Goal: Information Seeking & Learning: Learn about a topic

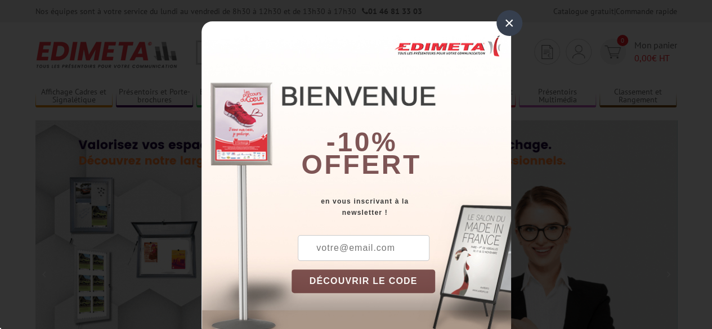
click at [504, 26] on div "×" at bounding box center [509, 23] width 26 height 26
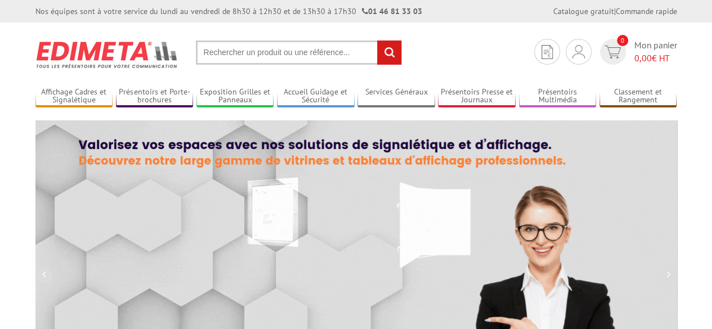
click at [236, 59] on input "text" at bounding box center [299, 53] width 206 height 24
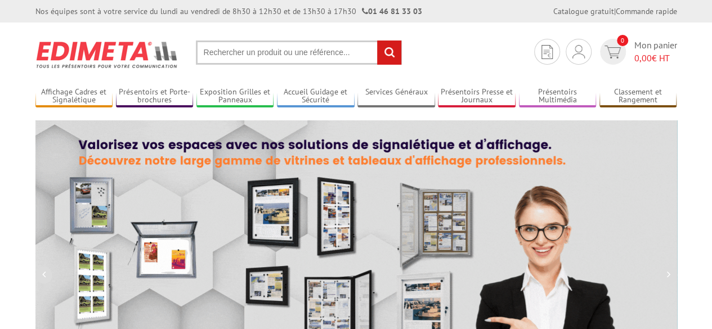
click at [238, 54] on input "text" at bounding box center [299, 53] width 206 height 24
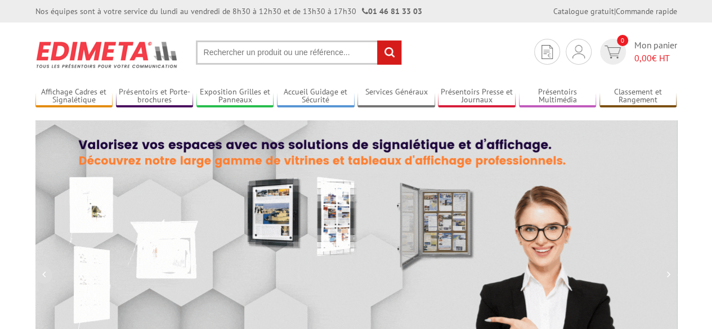
click at [238, 54] on input "text" at bounding box center [299, 53] width 206 height 24
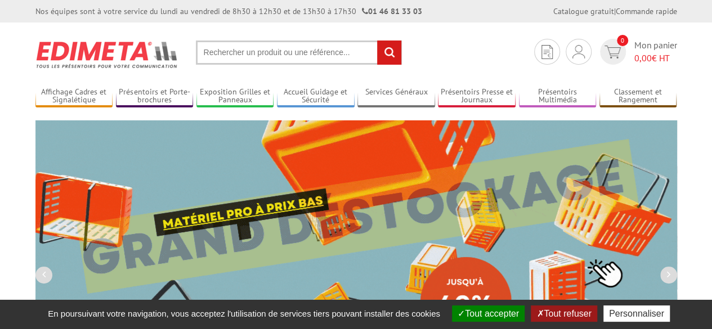
click at [238, 49] on input "text" at bounding box center [299, 53] width 206 height 24
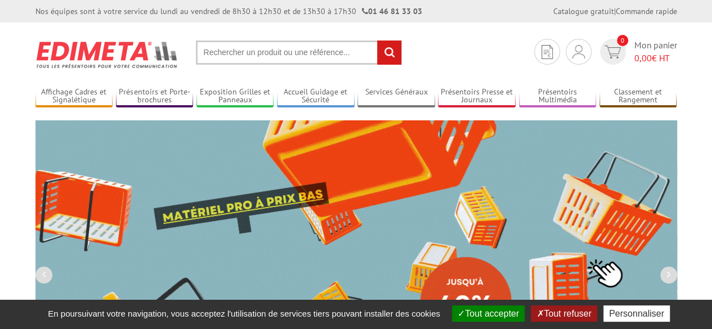
click at [236, 50] on input "text" at bounding box center [299, 53] width 206 height 24
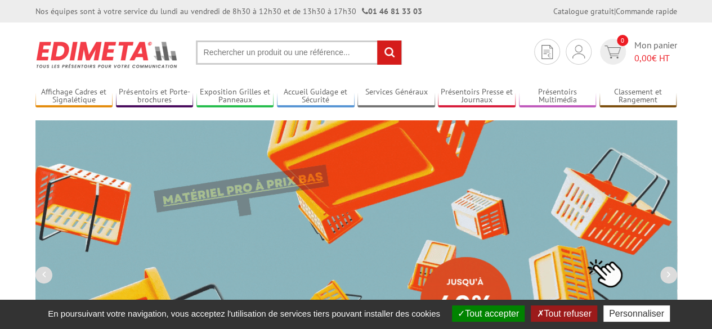
click at [236, 50] on input "text" at bounding box center [299, 53] width 206 height 24
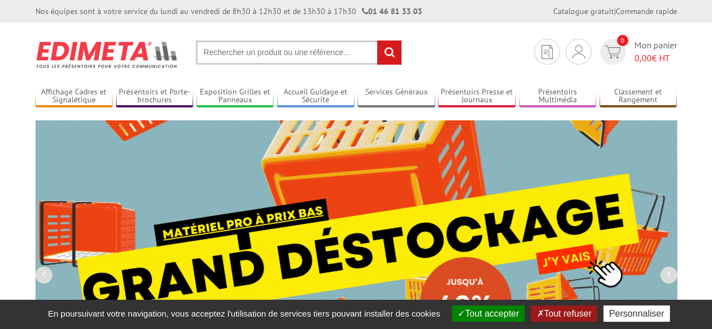
click at [236, 50] on input "text" at bounding box center [299, 53] width 206 height 24
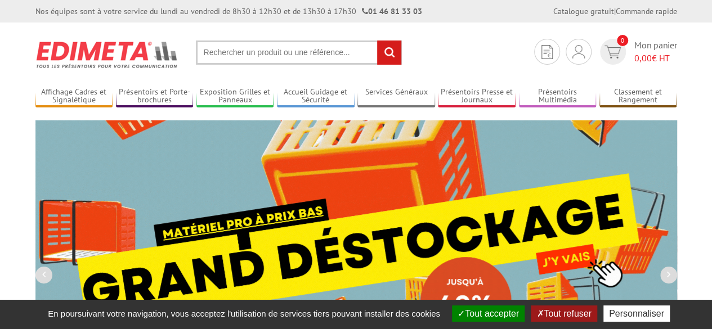
click at [236, 50] on input "text" at bounding box center [299, 53] width 206 height 24
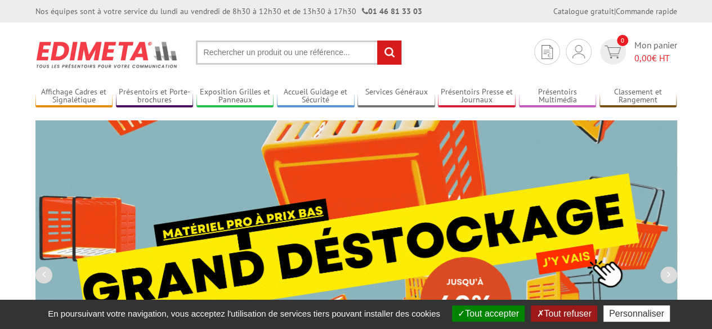
click at [236, 50] on input "text" at bounding box center [299, 53] width 206 height 24
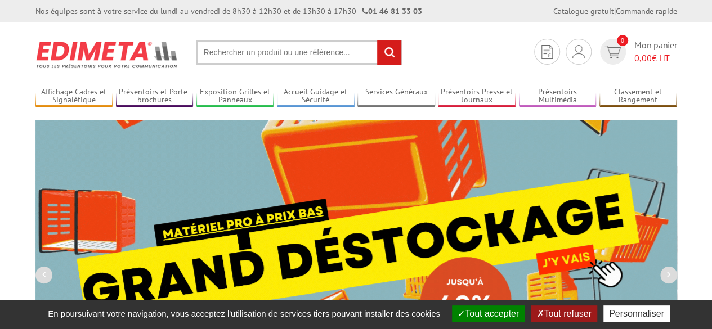
click at [392, 47] on input "rechercher" at bounding box center [389, 53] width 24 height 24
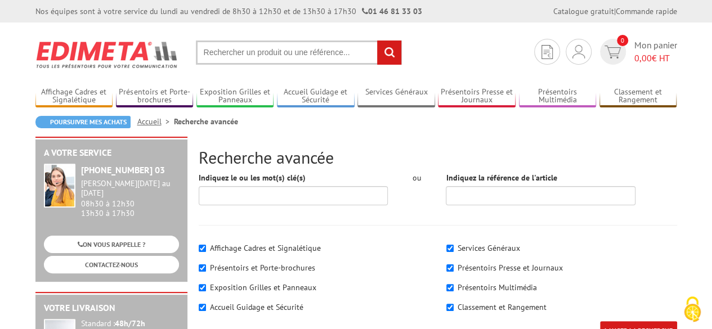
click at [249, 51] on input "text" at bounding box center [299, 53] width 206 height 24
click at [237, 190] on input "Indiquez le ou les mot(s) clé(s)" at bounding box center [294, 195] width 190 height 19
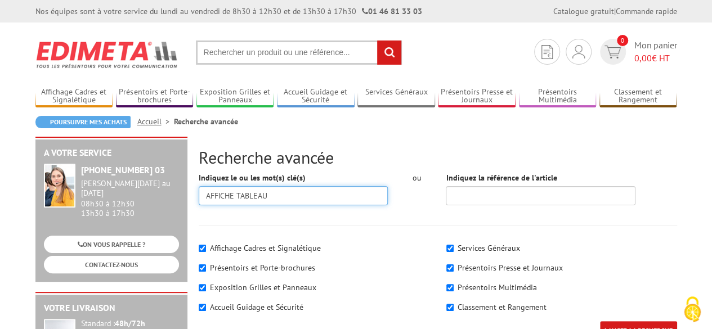
type input "AFFICHE TABLEAU"
click at [600, 321] on input "LANCER LA RECHERCHE" at bounding box center [638, 330] width 77 height 19
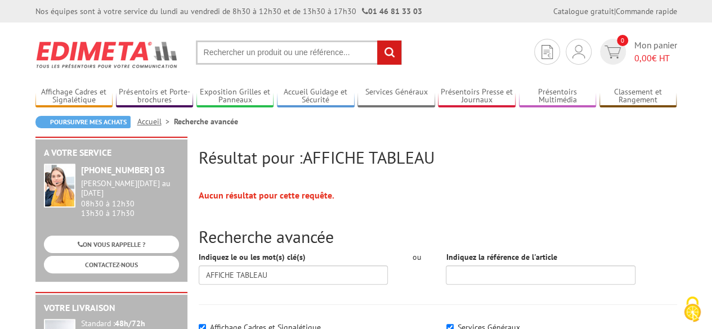
click at [221, 52] on input "text" at bounding box center [299, 53] width 206 height 24
click at [387, 56] on input "rechercher" at bounding box center [389, 53] width 24 height 24
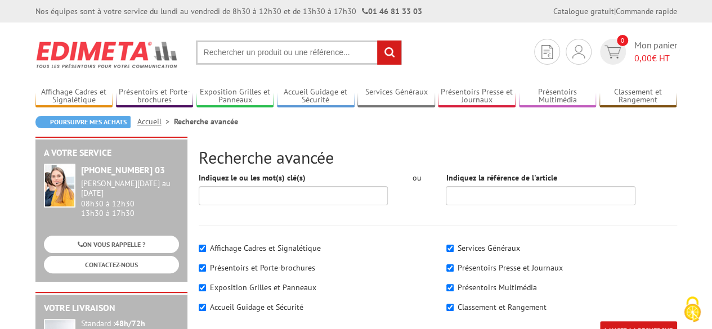
click at [269, 53] on input "text" at bounding box center [299, 53] width 206 height 24
click at [268, 52] on input "text" at bounding box center [299, 53] width 206 height 24
click at [387, 49] on input "rechercher" at bounding box center [389, 53] width 24 height 24
click at [258, 57] on input "text" at bounding box center [299, 53] width 206 height 24
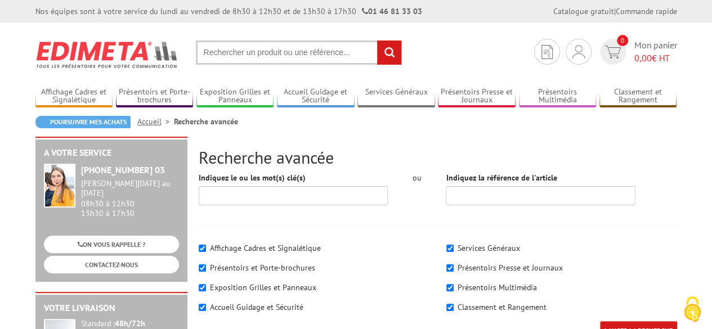
click at [258, 51] on input "text" at bounding box center [299, 53] width 206 height 24
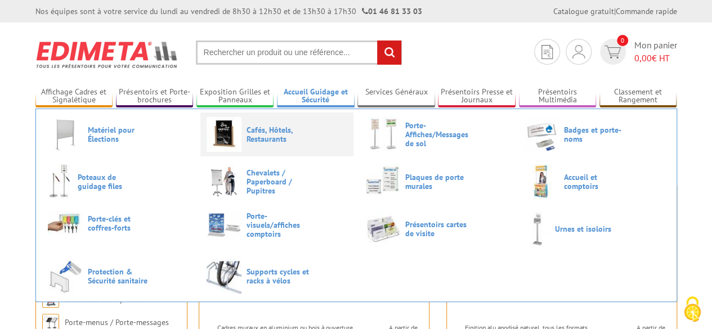
click at [265, 137] on span "Cafés, Hôtels, Restaurants" at bounding box center [281, 135] width 68 height 18
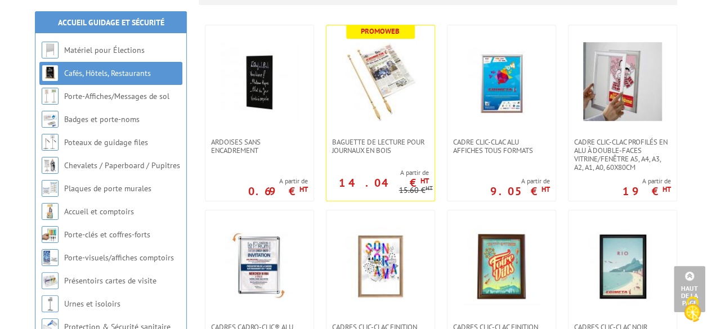
scroll to position [281, 0]
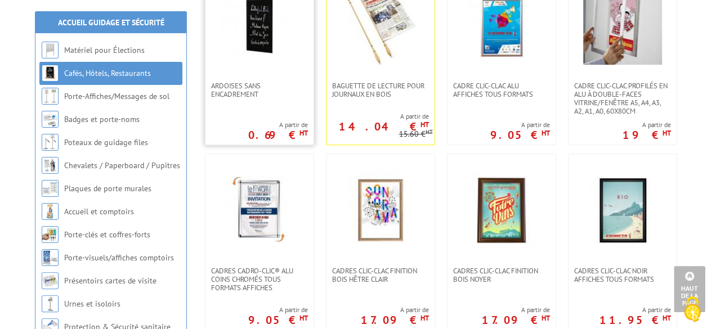
click at [275, 44] on img at bounding box center [259, 25] width 79 height 79
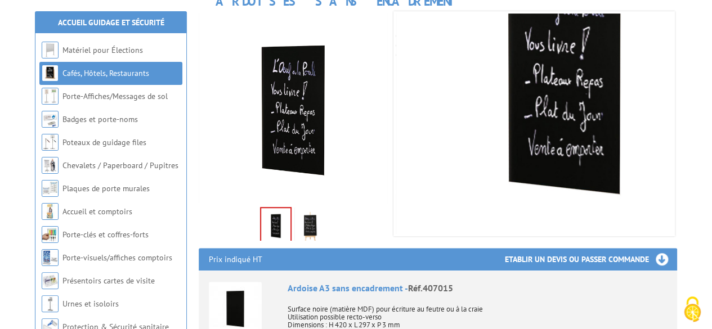
scroll to position [225, 0]
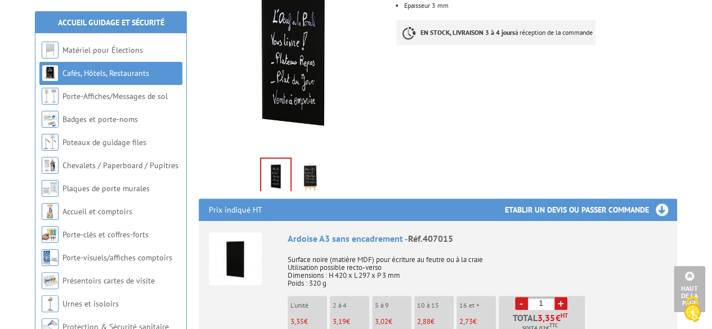
click at [312, 174] on img at bounding box center [310, 177] width 27 height 35
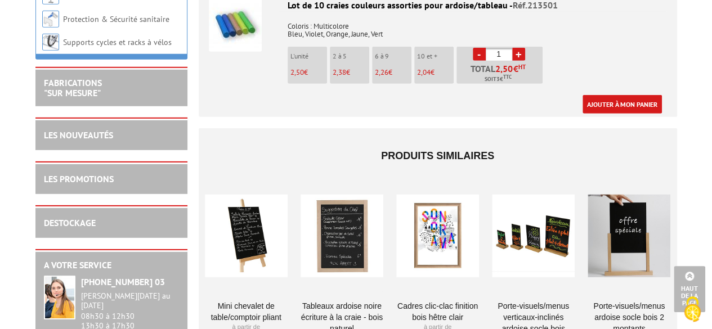
scroll to position [1763, 0]
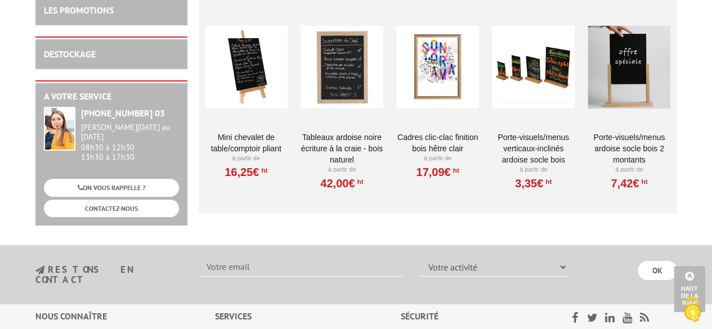
click at [535, 87] on div at bounding box center [533, 67] width 83 height 113
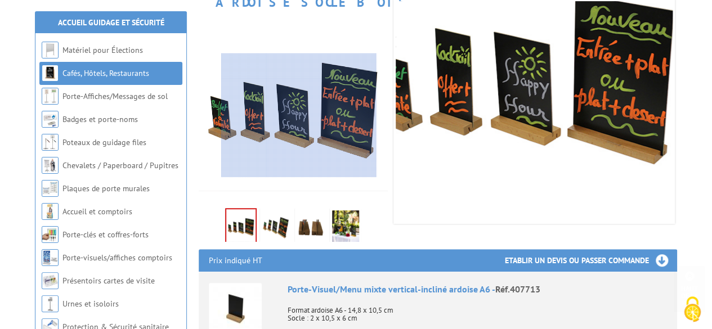
scroll to position [281, 0]
